Goal: Task Accomplishment & Management: Use online tool/utility

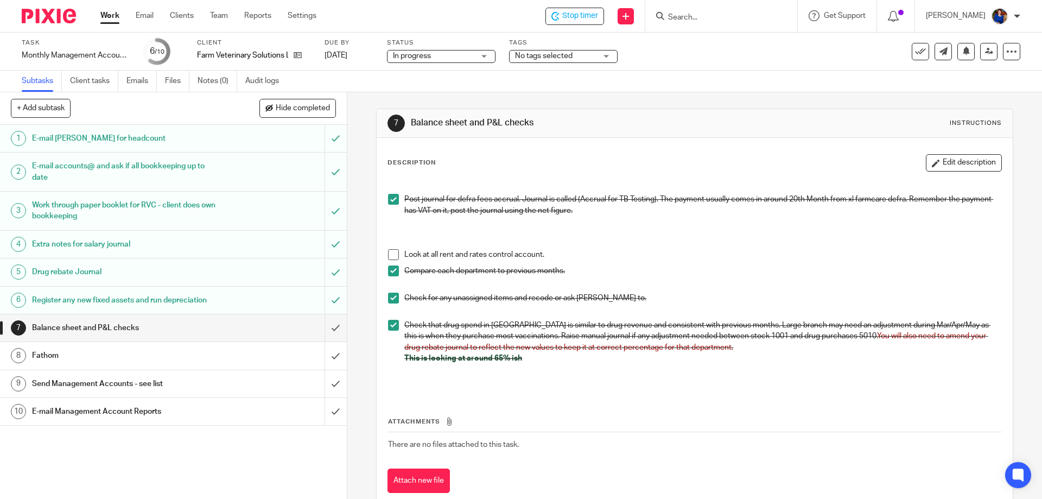
drag, startPoint x: 391, startPoint y: 253, endPoint x: 384, endPoint y: 259, distance: 8.5
click at [391, 253] on span at bounding box center [393, 254] width 11 height 11
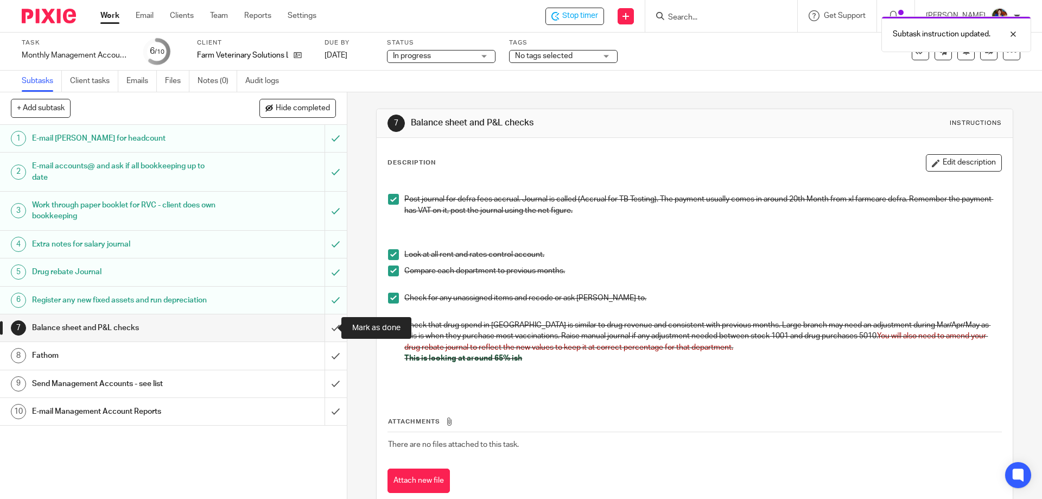
click at [329, 328] on input "submit" at bounding box center [173, 327] width 347 height 27
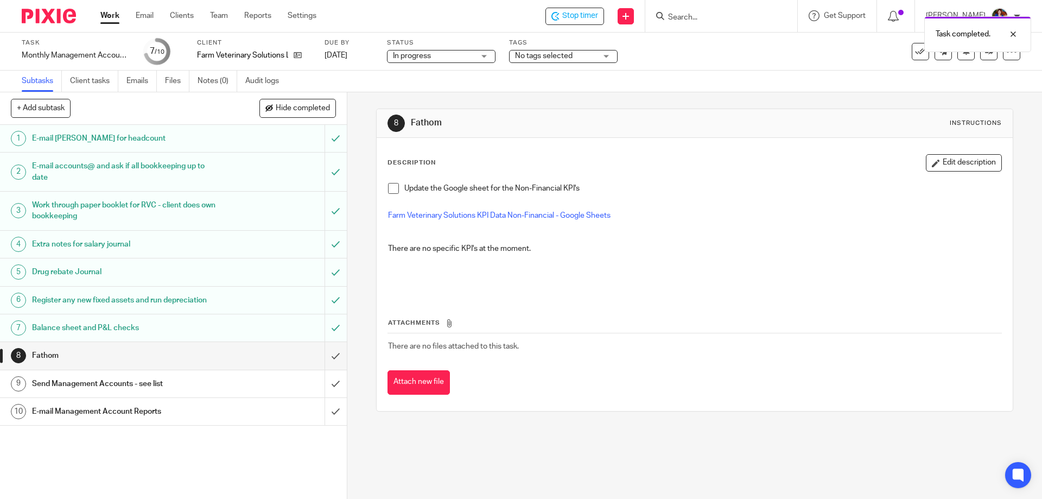
click at [48, 363] on h1 "Fathom" at bounding box center [126, 355] width 188 height 16
click at [326, 358] on input "submit" at bounding box center [173, 355] width 347 height 27
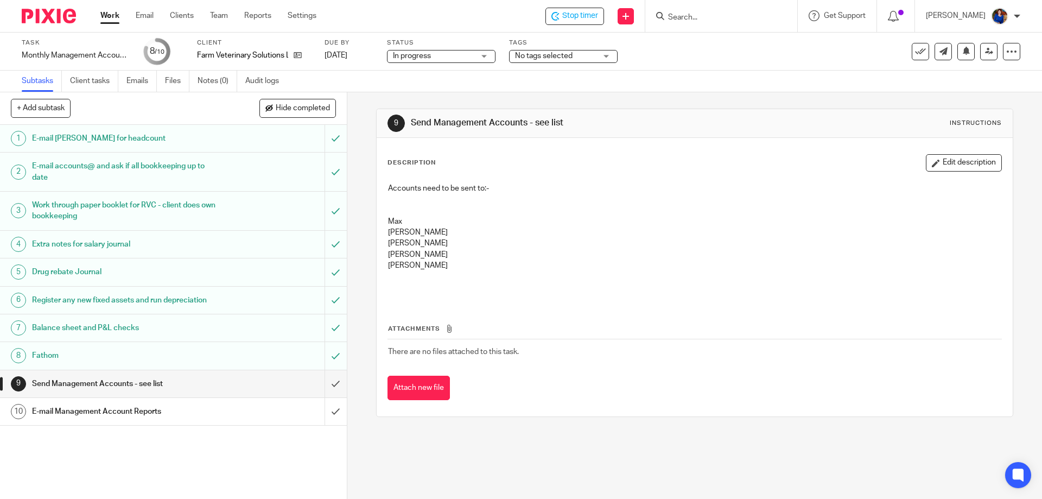
click at [135, 409] on h1 "E-mail Management Account Reports" at bounding box center [126, 411] width 188 height 16
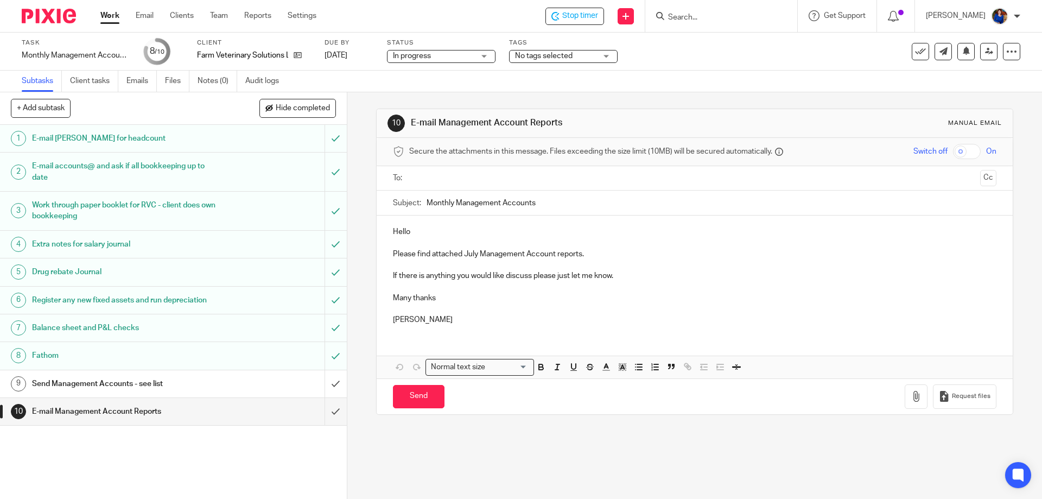
click at [446, 176] on input "text" at bounding box center [694, 178] width 562 height 12
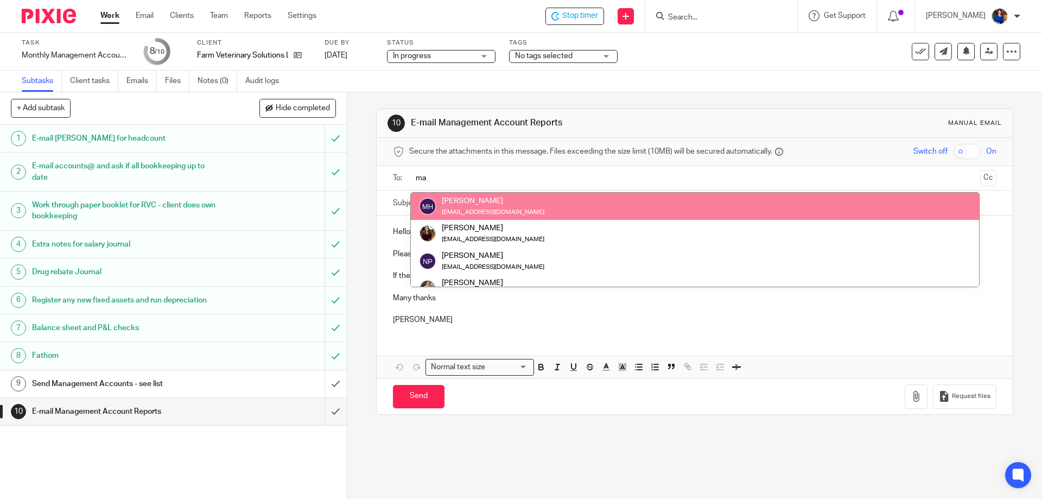
type input "ma"
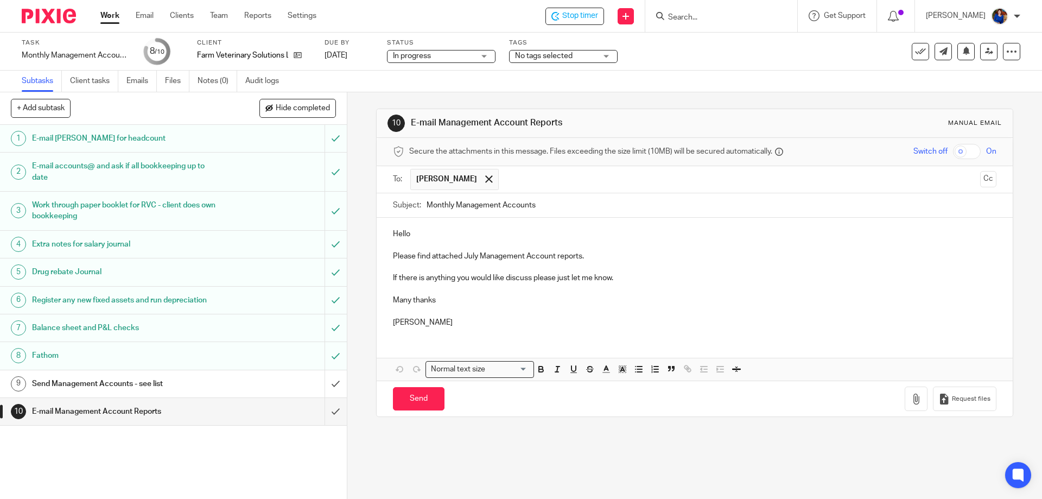
click at [525, 179] on input "text" at bounding box center [739, 179] width 471 height 21
click at [595, 180] on input "text" at bounding box center [785, 179] width 380 height 21
click at [145, 380] on h1 "Send Management Accounts - see list" at bounding box center [126, 383] width 188 height 16
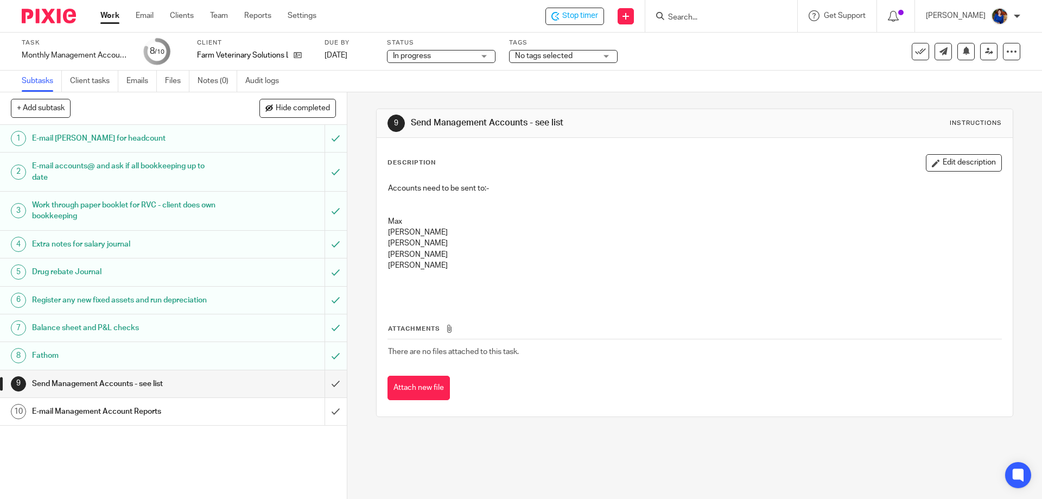
click at [113, 404] on h1 "E-mail Management Account Reports" at bounding box center [126, 411] width 188 height 16
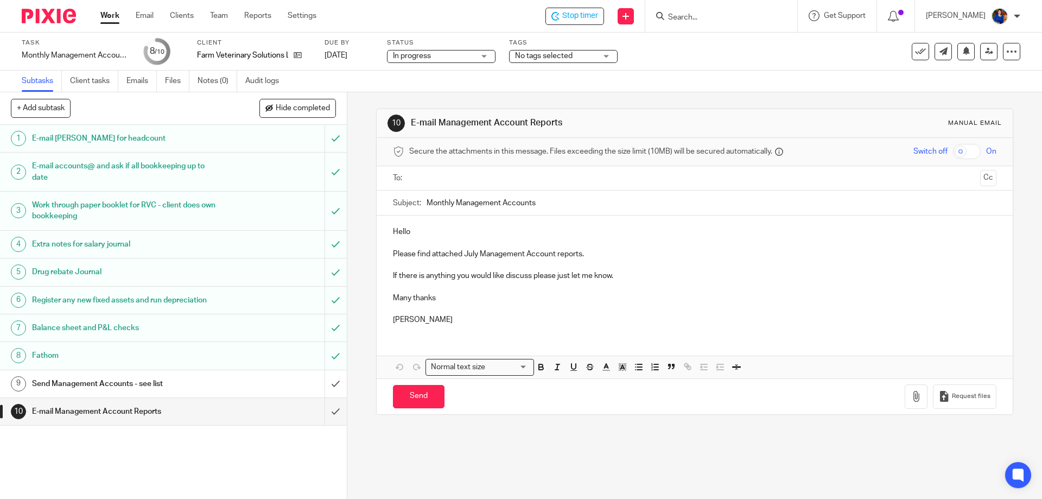
click at [430, 174] on input "text" at bounding box center [694, 178] width 562 height 12
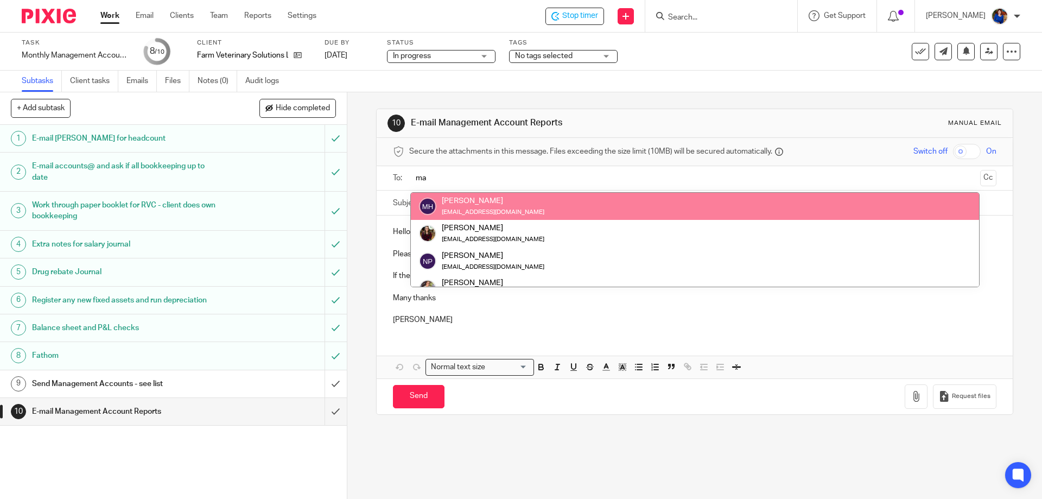
type input "ma"
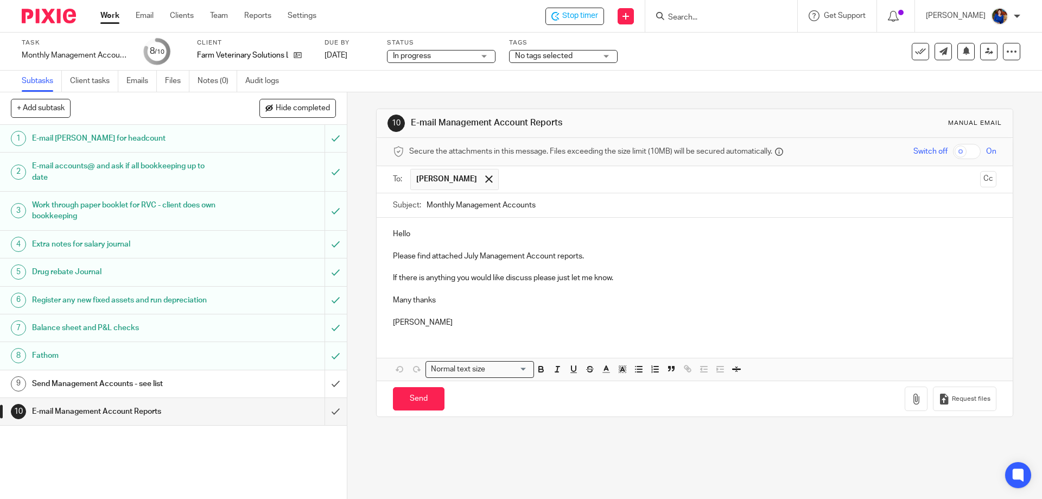
click at [504, 182] on input "text" at bounding box center [739, 179] width 471 height 21
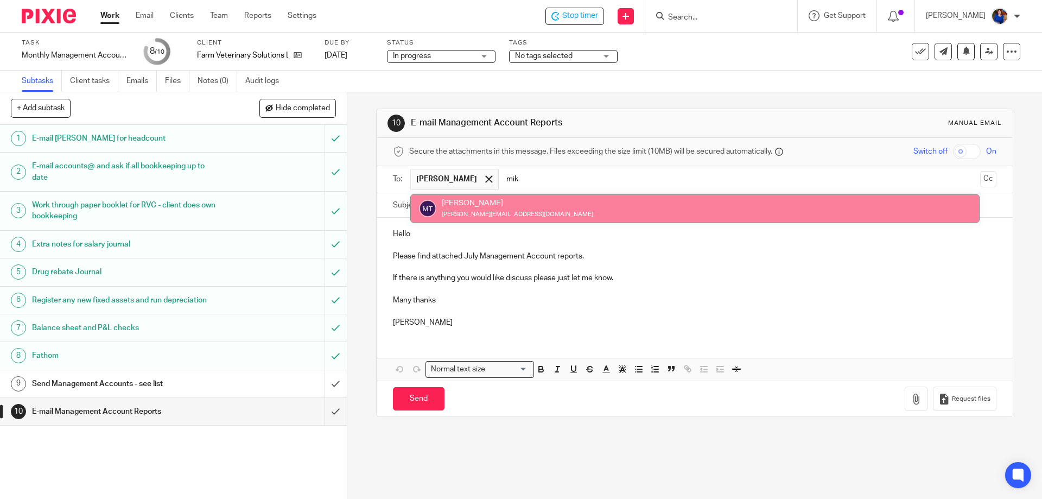
type input "mik"
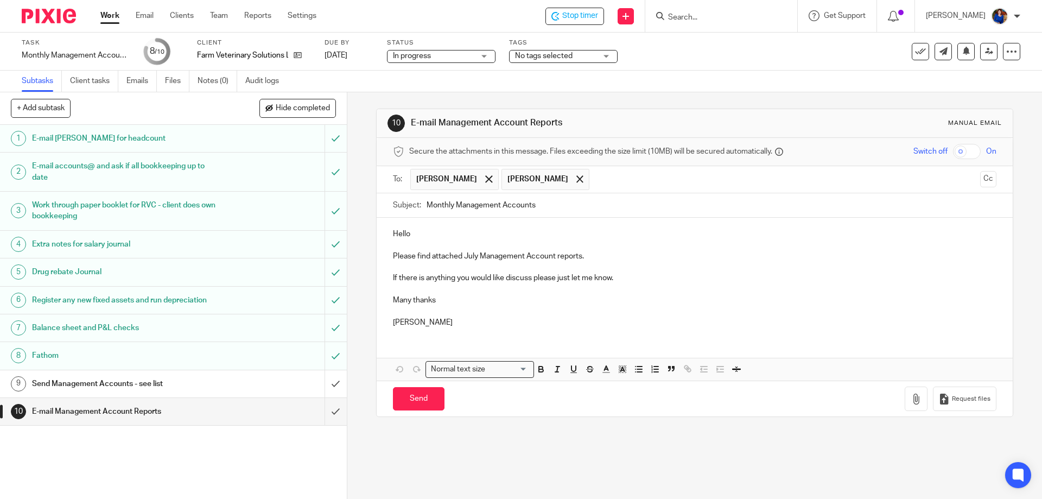
click at [595, 181] on input "text" at bounding box center [785, 179] width 380 height 21
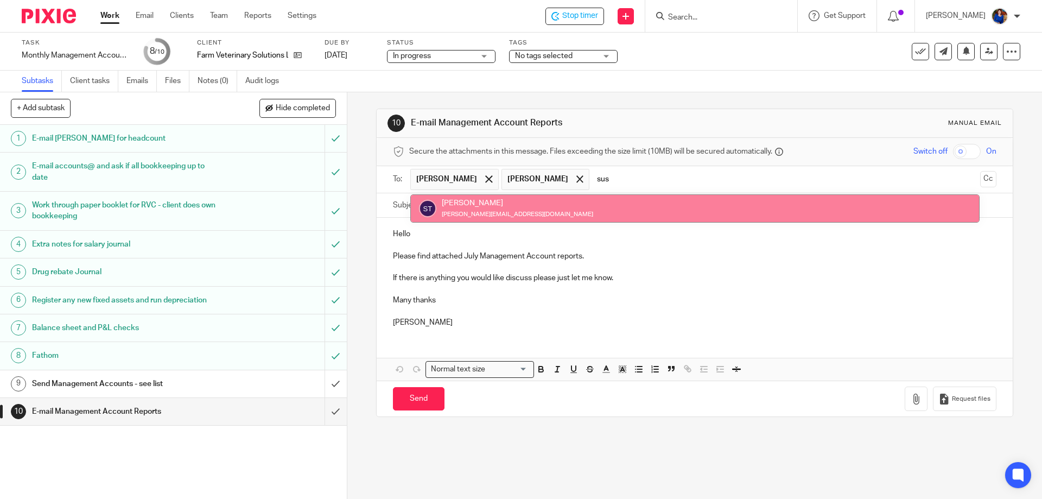
type input "sus"
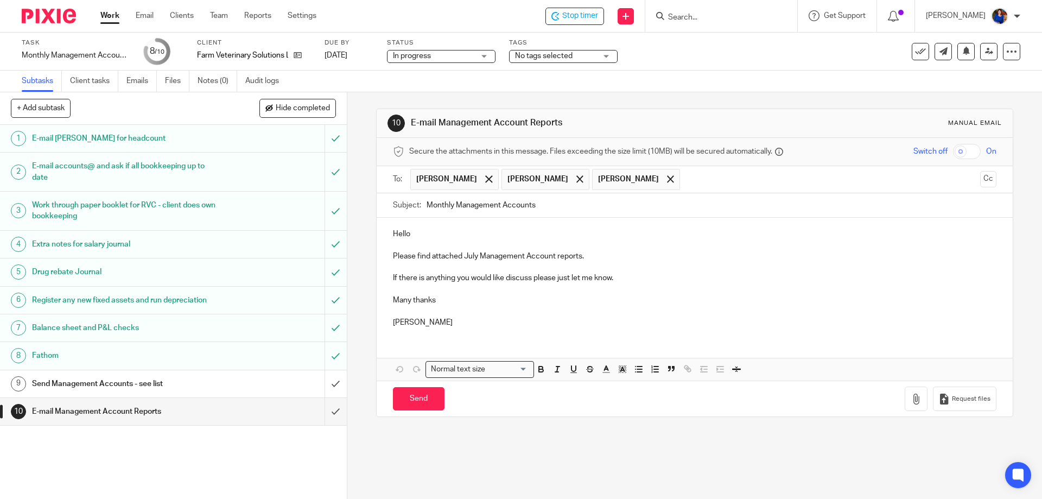
click at [685, 188] on input "text" at bounding box center [830, 179] width 290 height 21
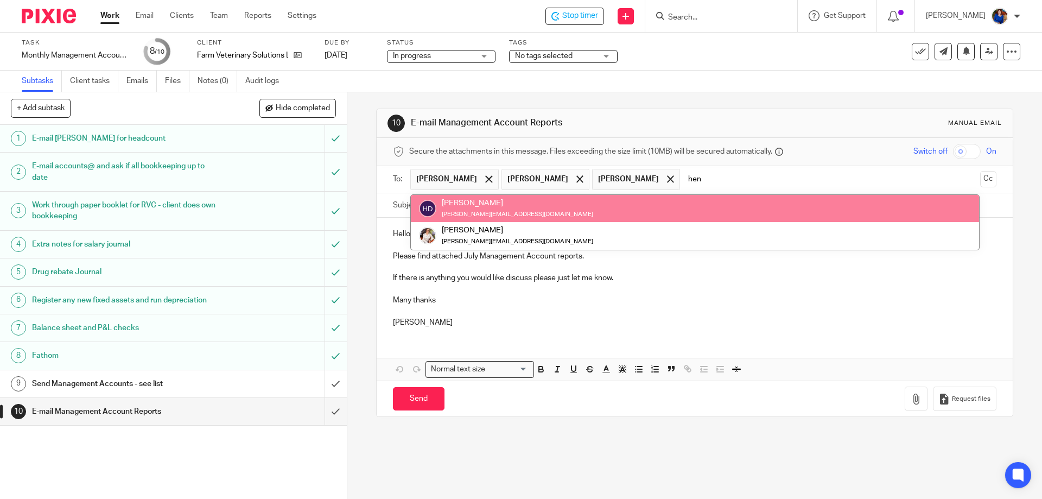
type input "hen"
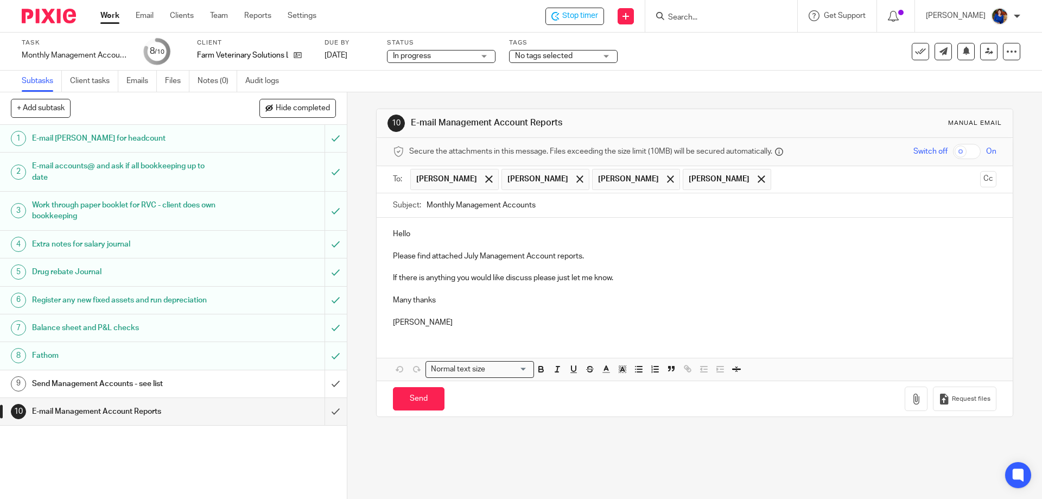
click at [776, 183] on input "text" at bounding box center [875, 179] width 199 height 21
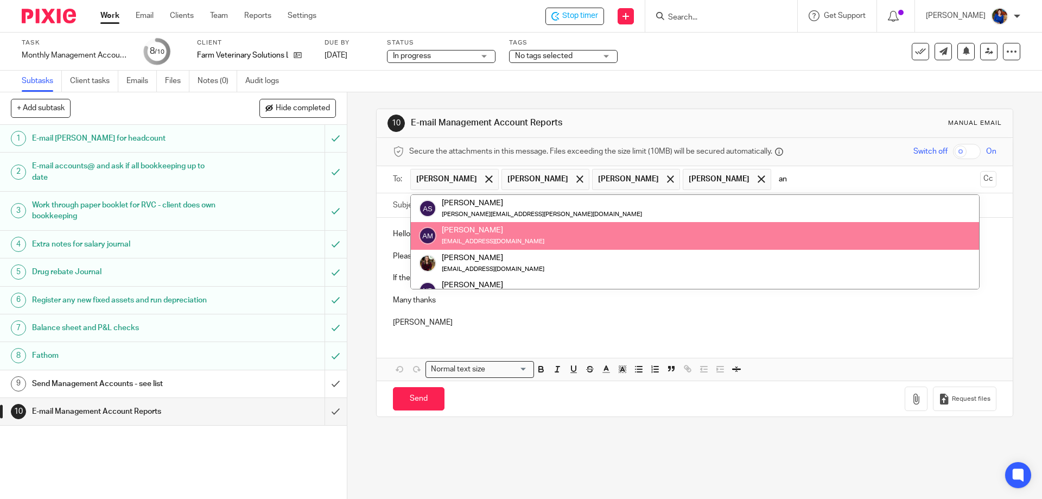
type input "an"
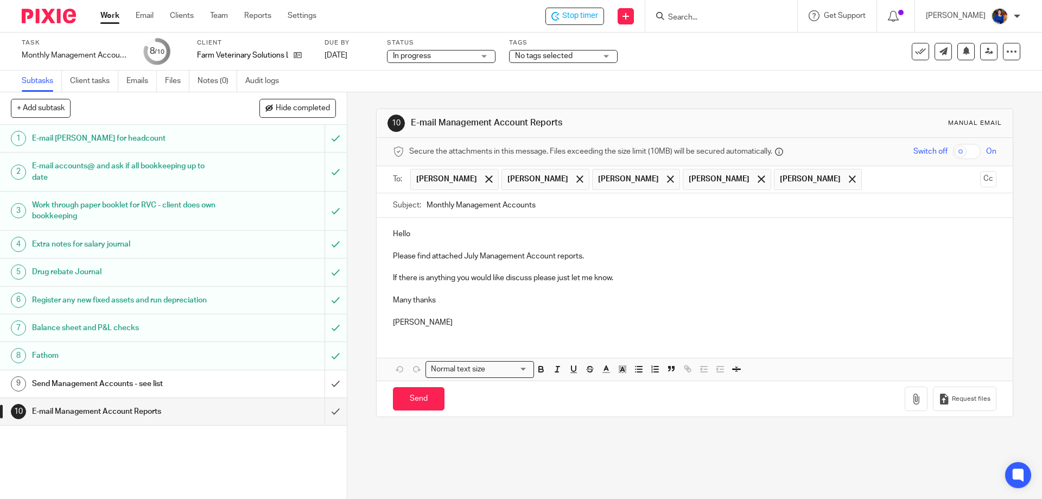
click at [617, 260] on p "Please find attached July Management Account reports." at bounding box center [694, 256] width 603 height 11
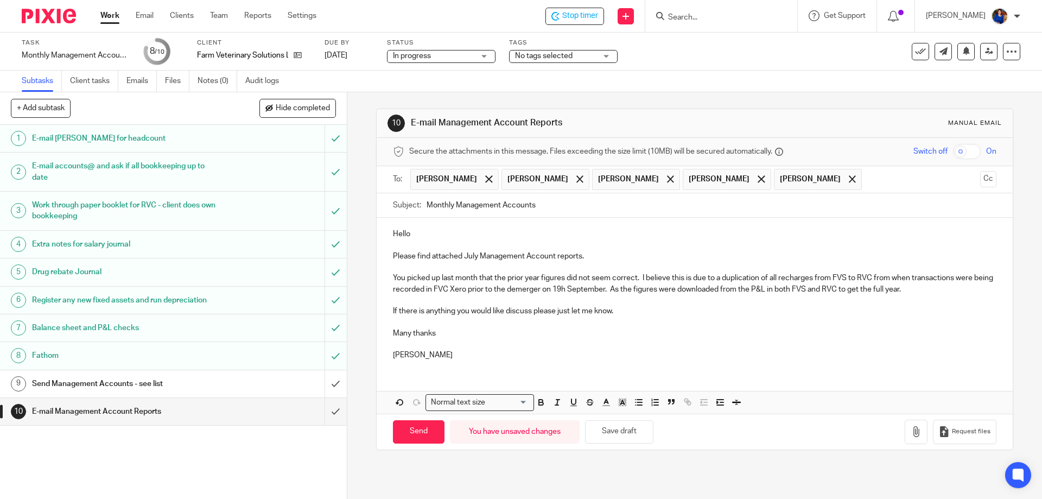
click at [675, 286] on p "You picked up last month that the prior year figures did not seem correct. I be…" at bounding box center [694, 283] width 603 height 22
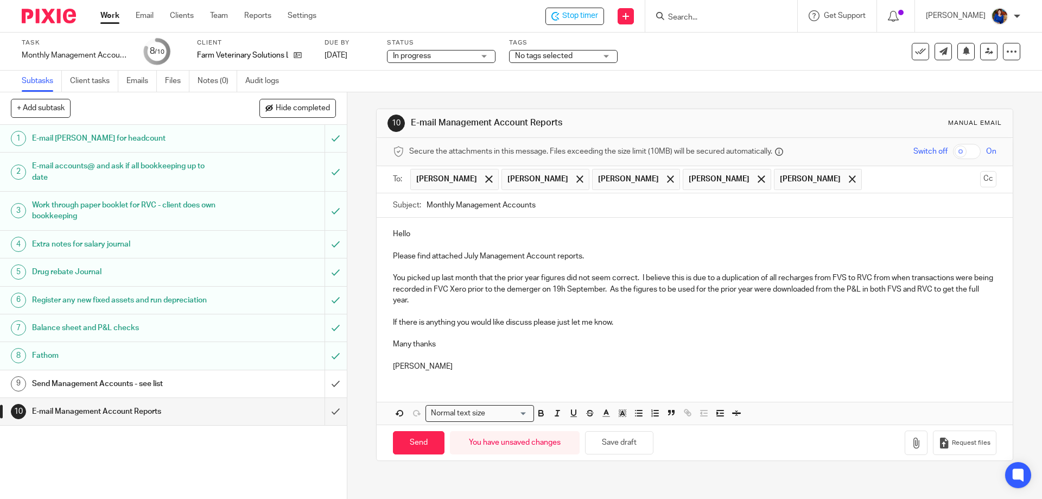
click at [440, 303] on p "You picked up last month that the prior year figures did not seem correct. I be…" at bounding box center [694, 288] width 603 height 33
click at [677, 289] on p "You picked up last month that the prior year figures did not seem correct. I be…" at bounding box center [694, 288] width 603 height 33
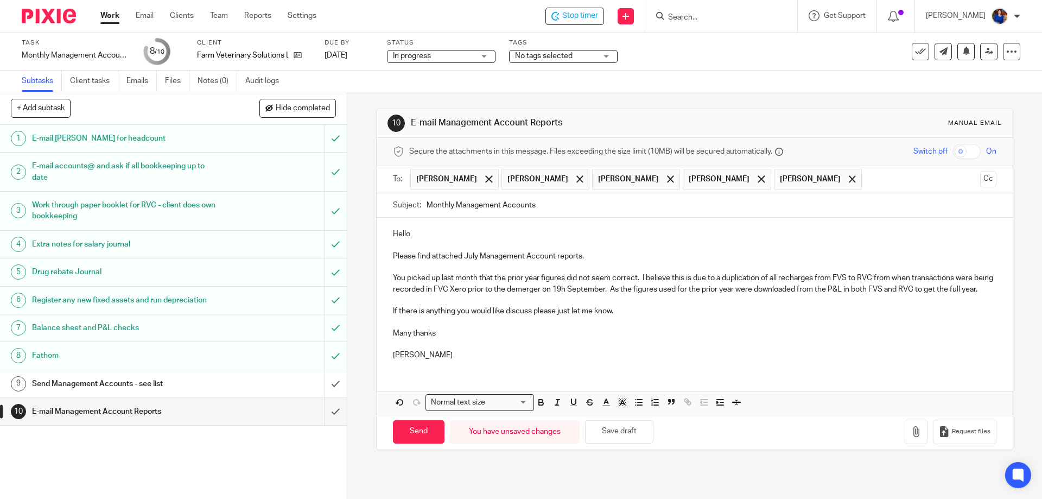
click at [629, 289] on p "You picked up last month that the prior year figures did not seem correct. I be…" at bounding box center [694, 283] width 603 height 22
click at [416, 295] on p "You picked up last month that the prior year figures did not seem correct. I be…" at bounding box center [694, 283] width 603 height 22
drag, startPoint x: 974, startPoint y: 178, endPoint x: 961, endPoint y: 186, distance: 14.6
click at [980, 178] on button "Cc" at bounding box center [988, 179] width 16 height 16
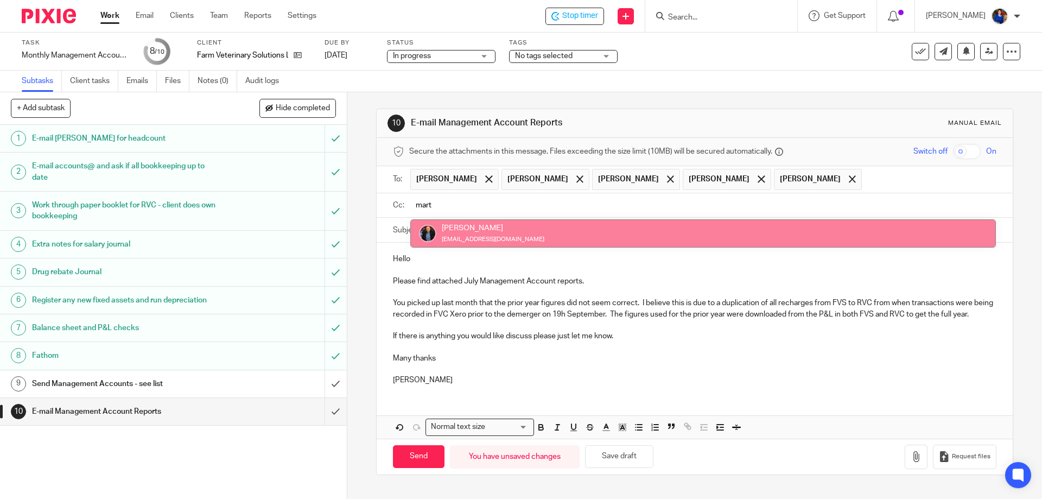
type input "mart"
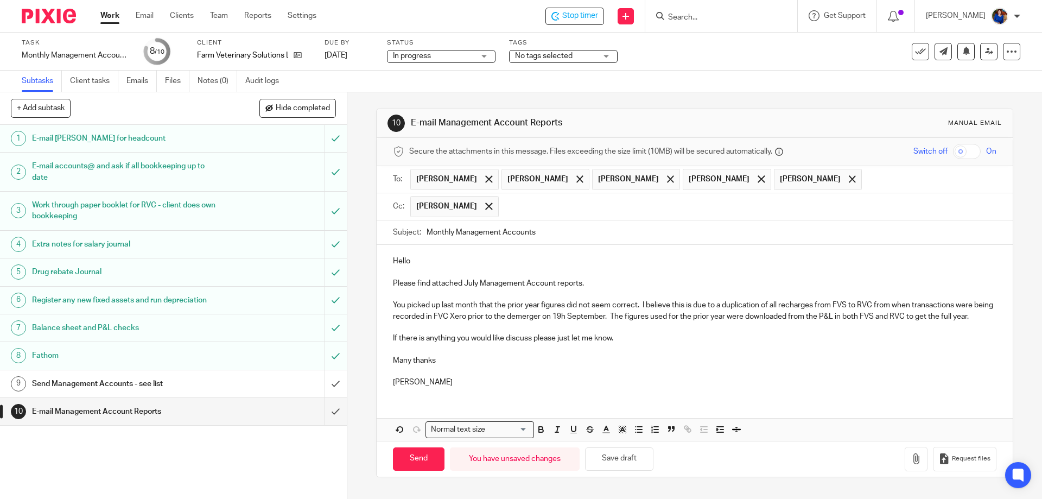
click at [416, 322] on p "You picked up last month that the prior year figures did not seem correct. I be…" at bounding box center [694, 310] width 603 height 22
click at [771, 305] on p "You picked up last month that the prior year figures did not seem correct. I be…" at bounding box center [694, 310] width 603 height 22
click at [767, 305] on p "You picked up last month that the prior year figures did not seem correct. I be…" at bounding box center [694, 310] width 603 height 22
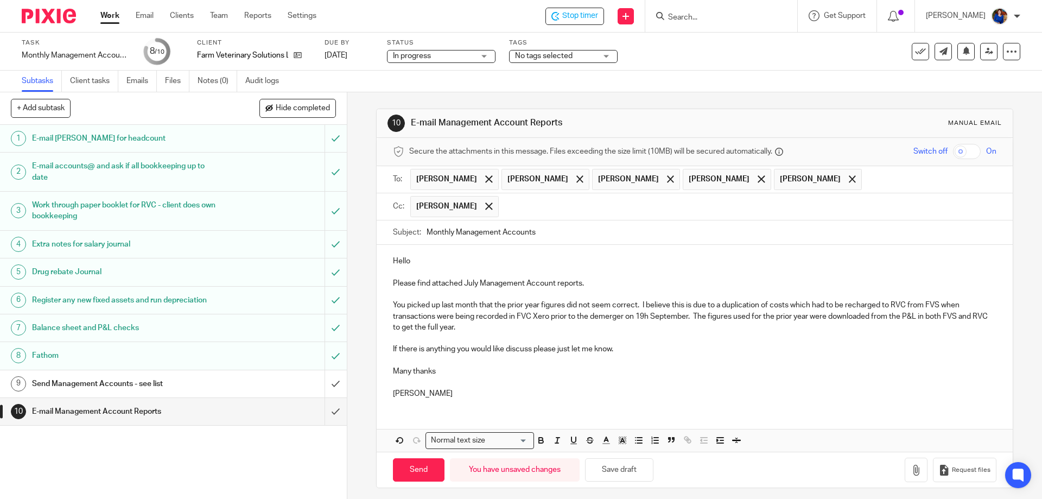
click at [687, 316] on p "You picked up last month that the prior year figures did not seem correct. I be…" at bounding box center [694, 315] width 603 height 33
click at [691, 315] on p "You picked up last month that the prior year figures did not seem correct. I be…" at bounding box center [694, 315] width 603 height 33
click at [696, 326] on p "You picked up last month that the prior year figures did not seem correct. I be…" at bounding box center [694, 315] width 603 height 33
click at [750, 328] on p "You picked up last month that the prior year figures did not seem correct. I be…" at bounding box center [694, 315] width 603 height 33
click at [760, 326] on p "You picked up last month that the prior year figures did not seem correct. I be…" at bounding box center [694, 315] width 603 height 33
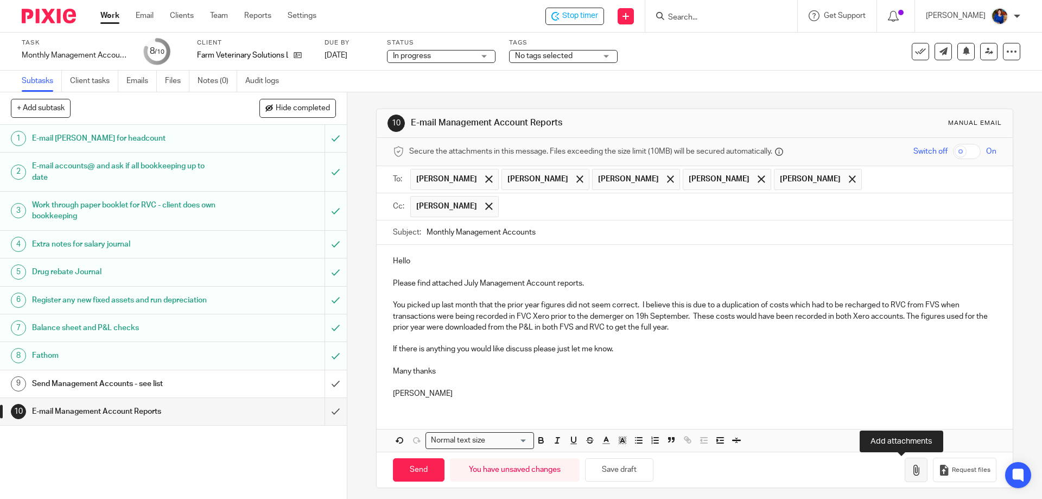
click at [910, 468] on icon "button" at bounding box center [915, 469] width 11 height 11
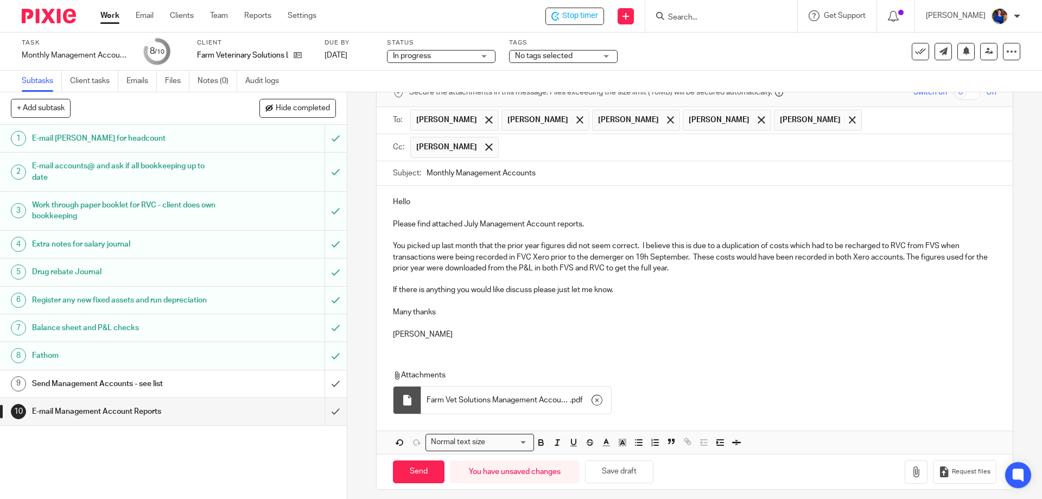
scroll to position [67, 0]
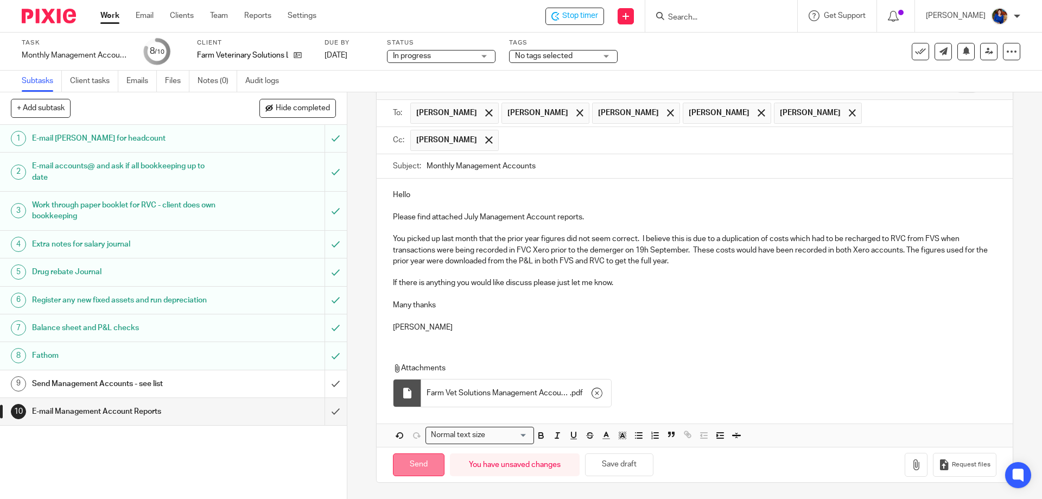
click at [423, 468] on input "Send" at bounding box center [419, 464] width 52 height 23
type input "Sent"
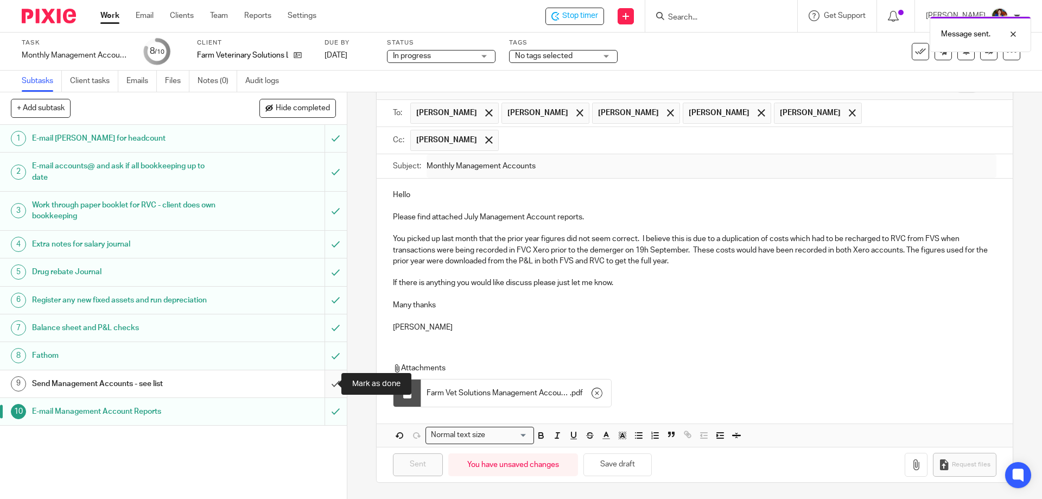
click at [324, 380] on input "submit" at bounding box center [173, 383] width 347 height 27
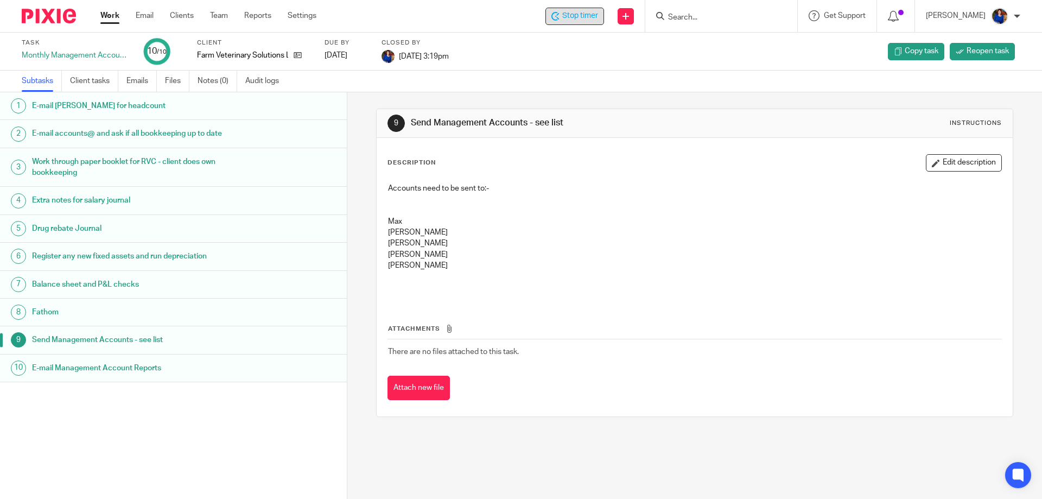
click at [582, 17] on span "Stop timer" at bounding box center [580, 15] width 36 height 11
click at [112, 14] on link "Work" at bounding box center [109, 15] width 19 height 11
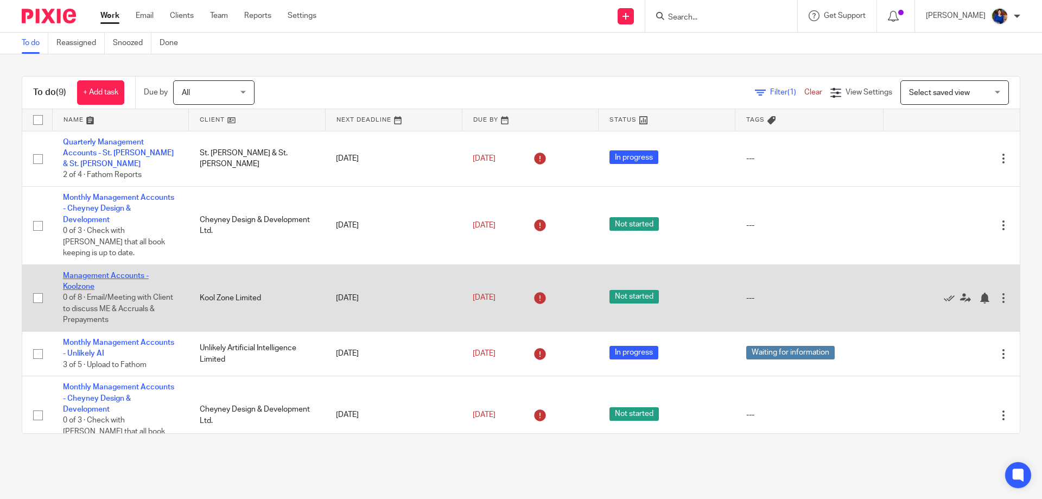
click at [123, 272] on link "Management Accounts - Koolzone" at bounding box center [106, 281] width 86 height 18
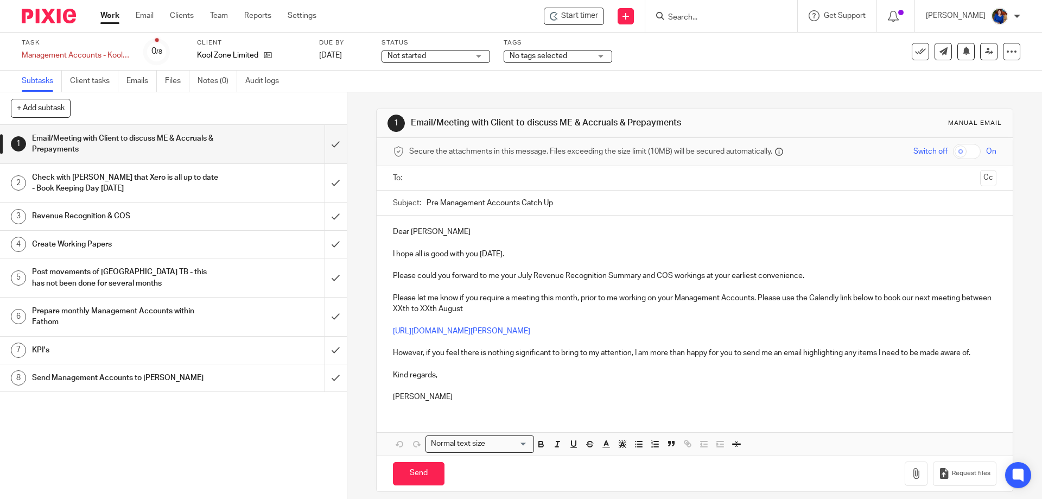
click at [457, 53] on span "Not started" at bounding box center [427, 55] width 81 height 11
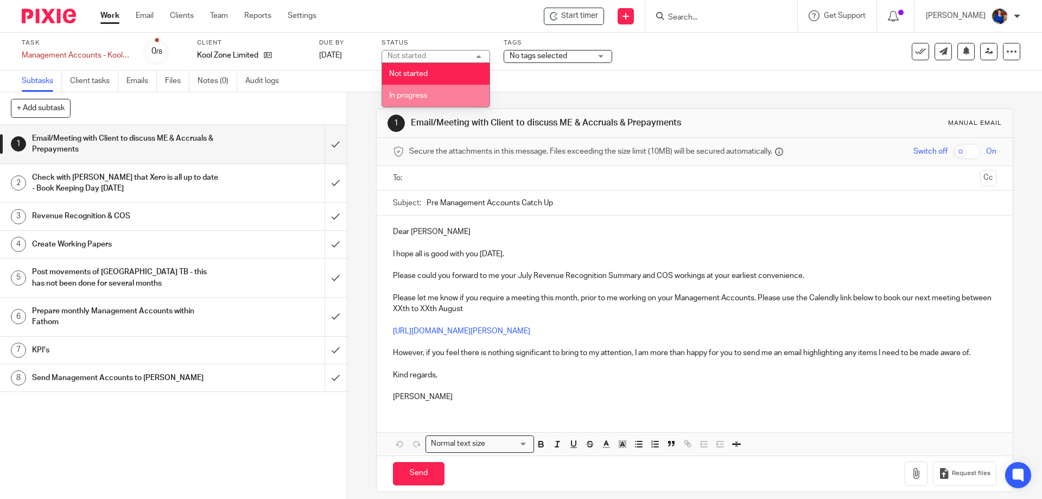
click at [424, 92] on span "In progress" at bounding box center [408, 96] width 38 height 8
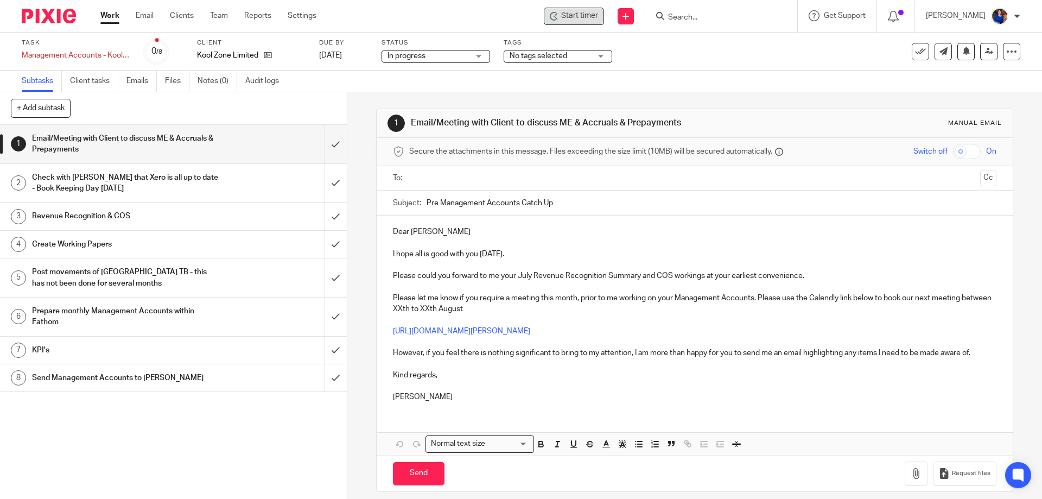
click at [567, 20] on span "Start timer" at bounding box center [579, 15] width 37 height 11
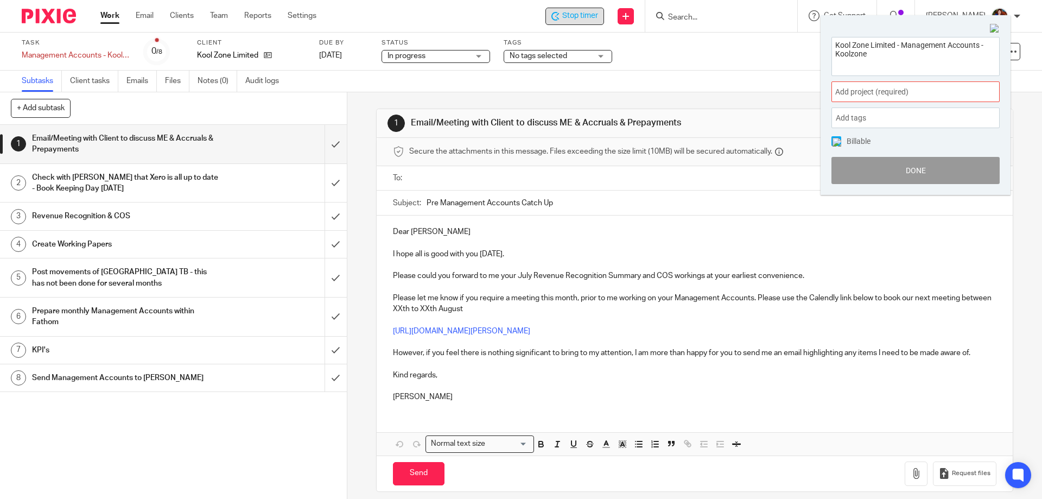
click at [868, 92] on span "Add project (required) :" at bounding box center [903, 91] width 137 height 11
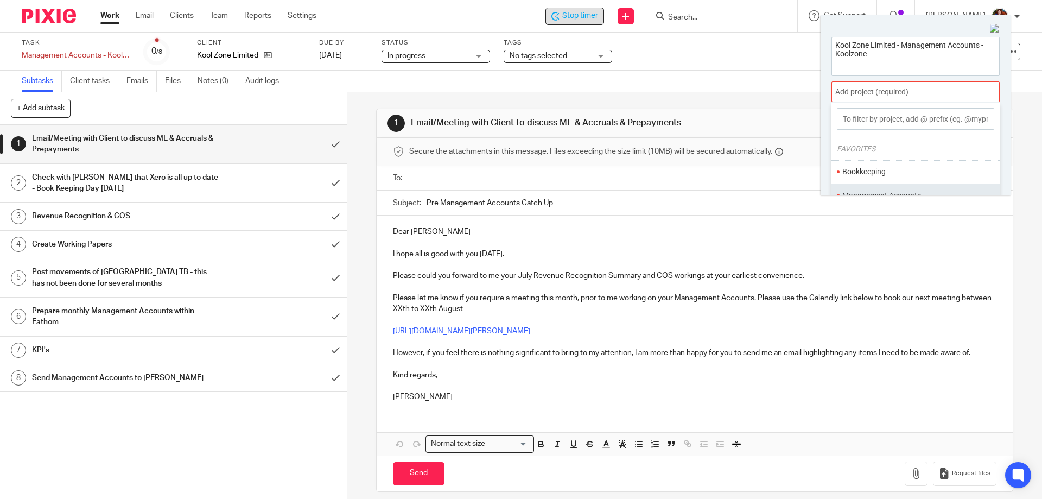
scroll to position [54, 0]
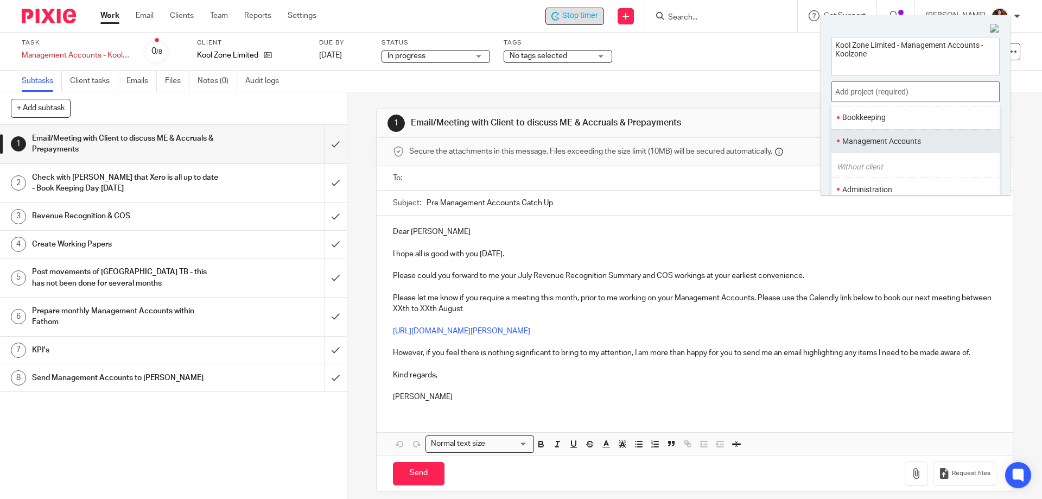
click at [855, 139] on li "Management Accounts" at bounding box center [913, 141] width 142 height 11
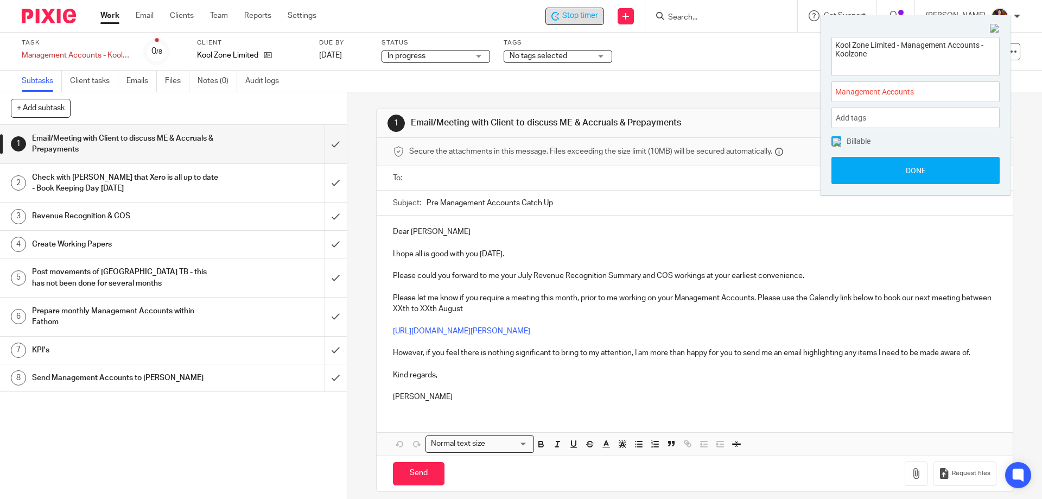
click at [835, 142] on img at bounding box center [836, 142] width 9 height 9
click at [841, 170] on button "Done" at bounding box center [915, 170] width 168 height 27
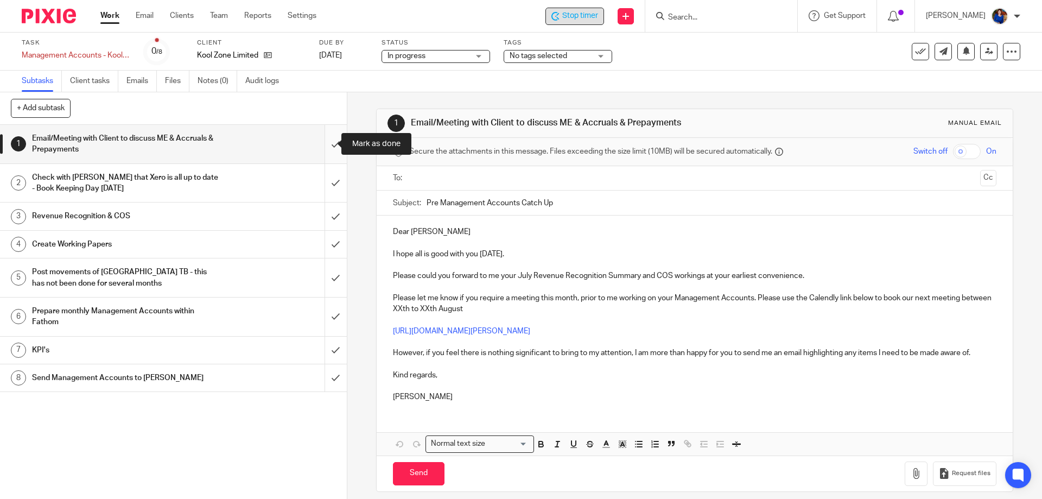
click at [329, 143] on input "submit" at bounding box center [173, 144] width 347 height 39
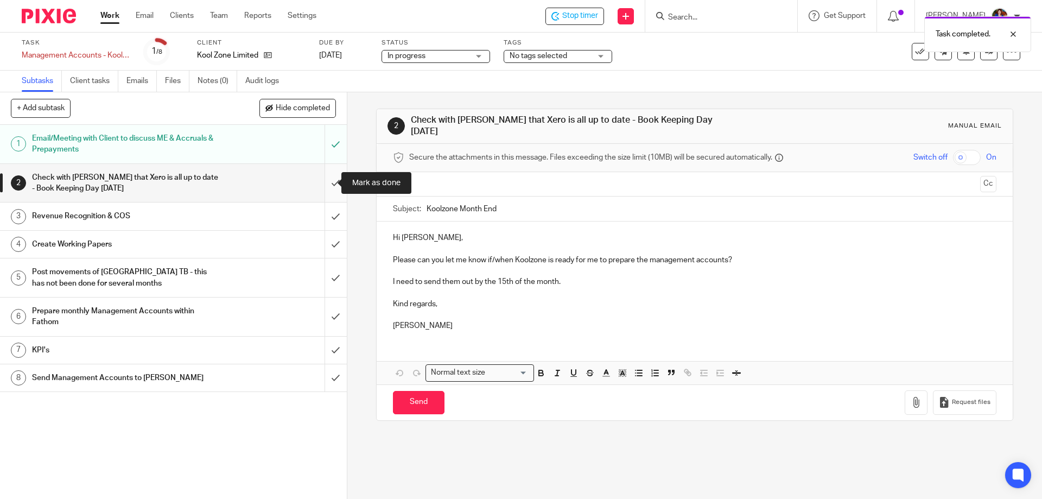
click at [329, 180] on input "submit" at bounding box center [173, 183] width 347 height 39
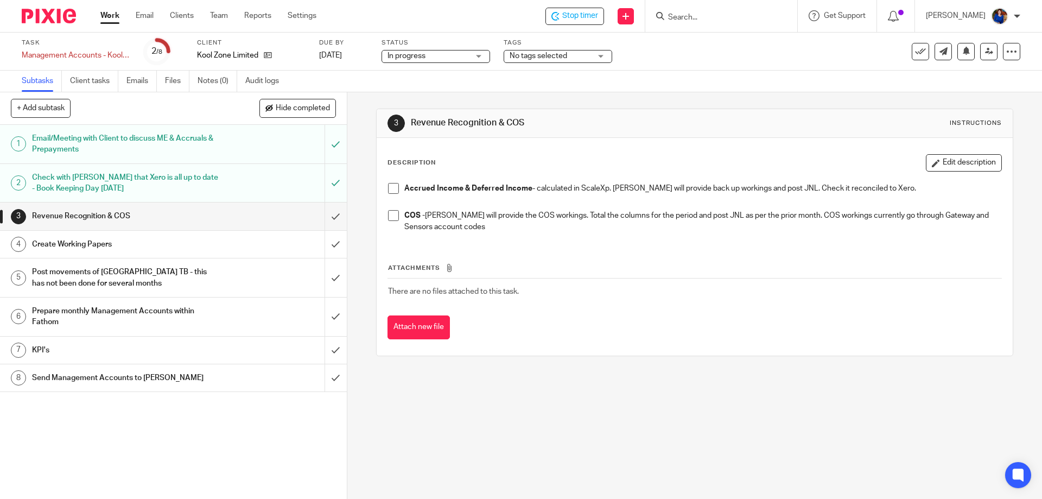
click at [78, 244] on h1 "Create Working Papers" at bounding box center [126, 244] width 188 height 16
